Goal: Task Accomplishment & Management: Manage account settings

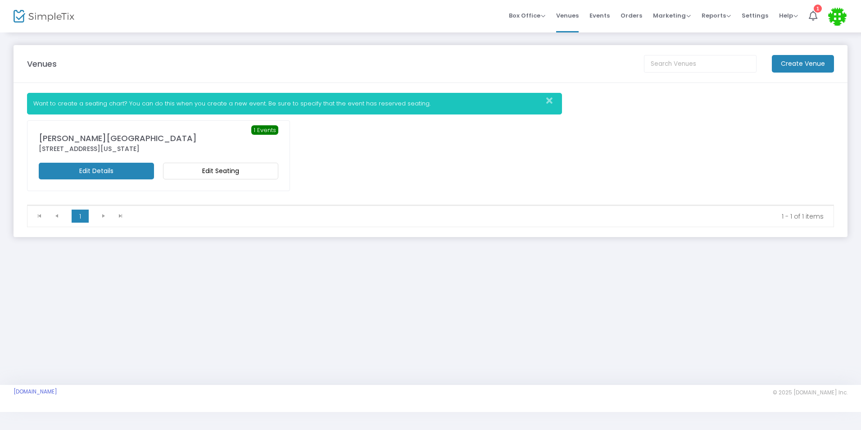
click at [118, 177] on m-button "Edit Details" at bounding box center [96, 171] width 115 height 17
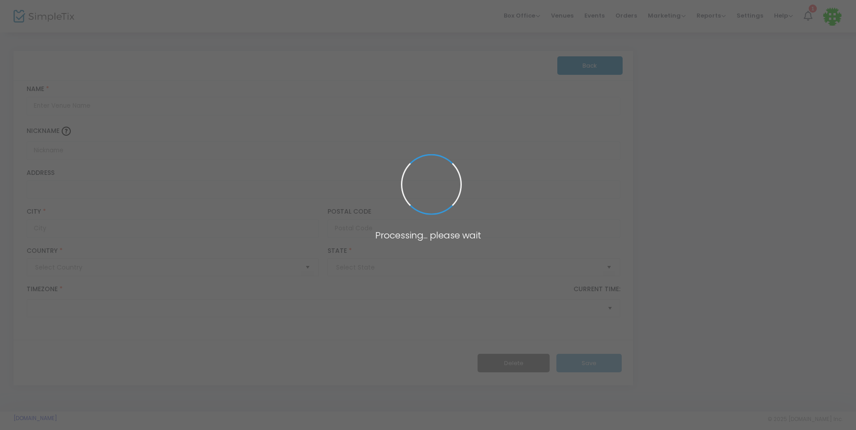
type input "[GEOGRAPHIC_DATA]"
type input "[PERSON_NAME][GEOGRAPHIC_DATA]"
type input "[STREET_ADDRESS]"
type input "[GEOGRAPHIC_DATA]"
type input "07087"
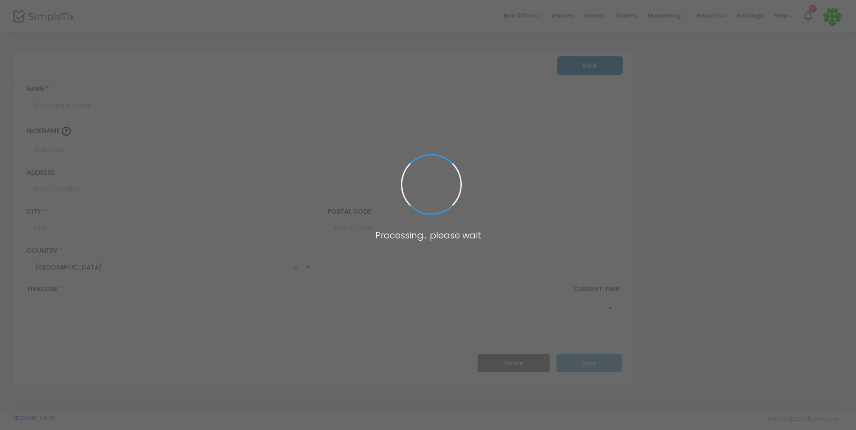
type input "[GEOGRAPHIC_DATA]"
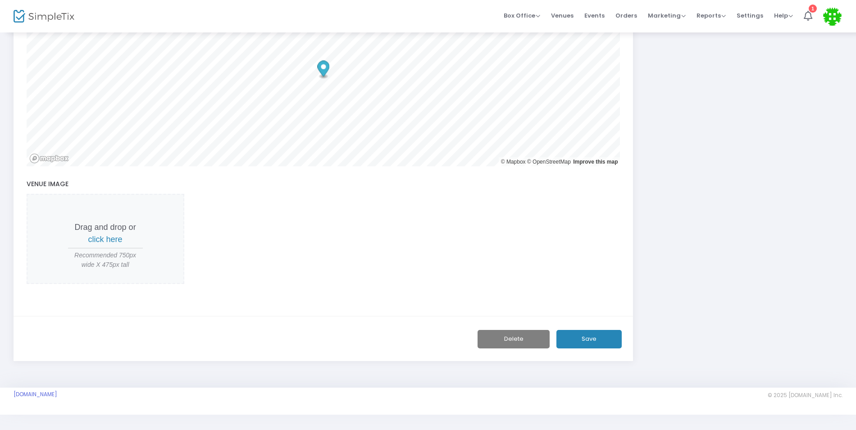
scroll to position [361, 0]
click at [598, 333] on button "Save" at bounding box center [588, 336] width 65 height 18
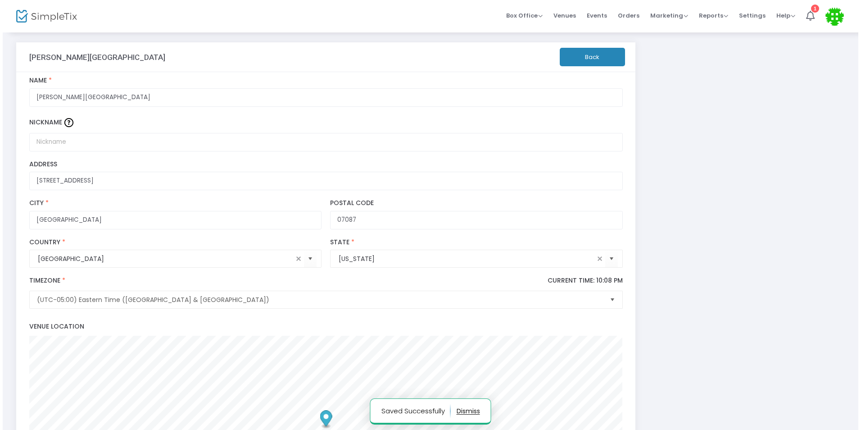
scroll to position [0, 0]
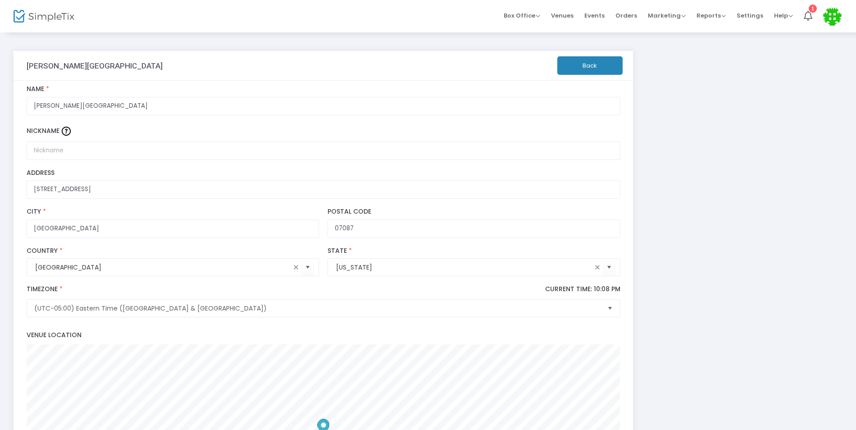
click at [581, 61] on button "Back" at bounding box center [589, 65] width 65 height 18
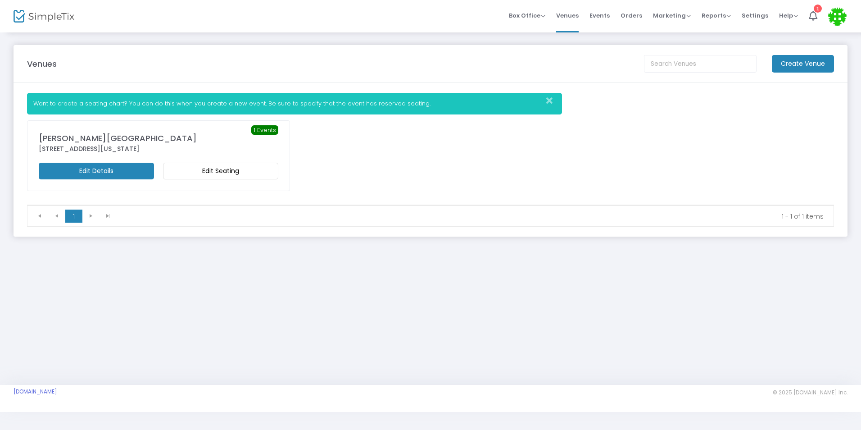
click at [550, 100] on icon "Close" at bounding box center [549, 100] width 6 height 9
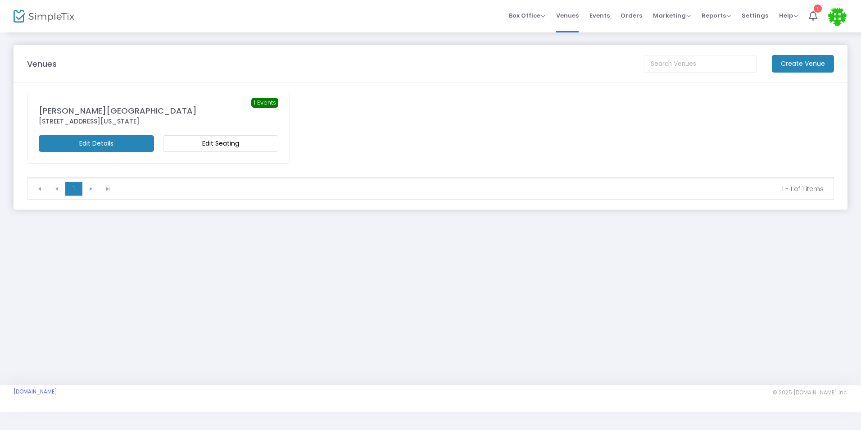
click at [256, 143] on m-button "Edit Seating" at bounding box center [220, 143] width 115 height 17
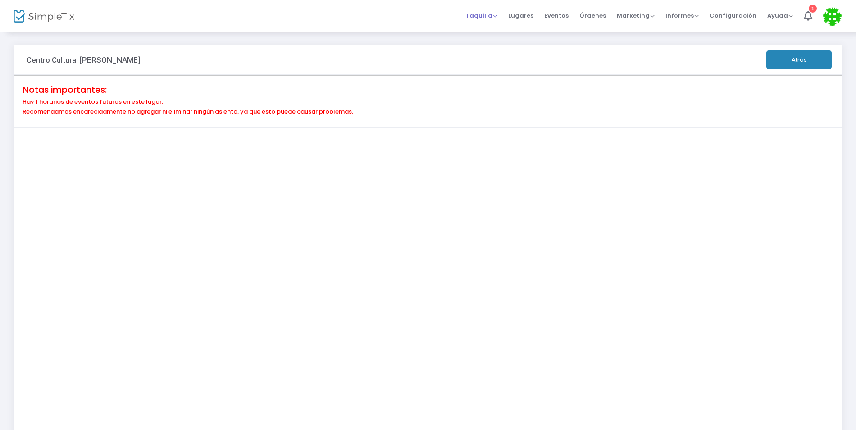
click at [497, 11] on span "Taquilla" at bounding box center [481, 15] width 32 height 9
click at [533, 17] on span "Lugares" at bounding box center [520, 15] width 25 height 23
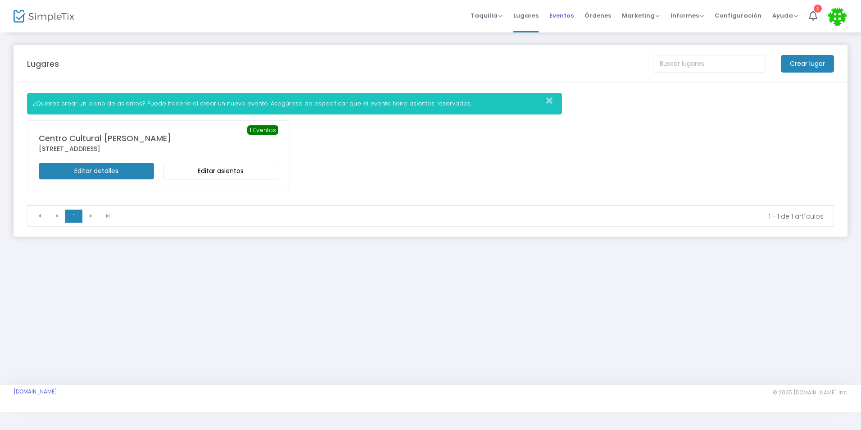
click at [565, 20] on span "Eventos" at bounding box center [562, 15] width 24 height 23
